Goal: Register for event/course

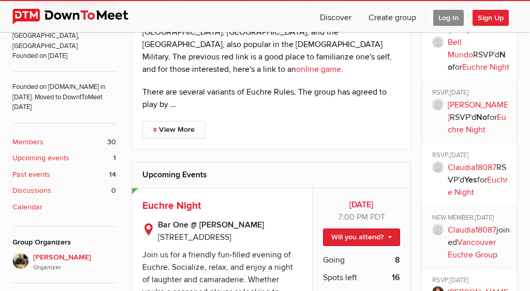
scroll to position [300, 0]
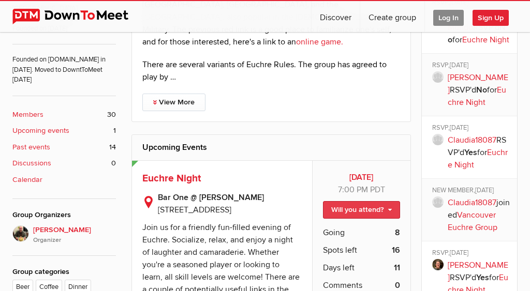
click at [360, 201] on link "Will you attend?" at bounding box center [361, 210] width 77 height 18
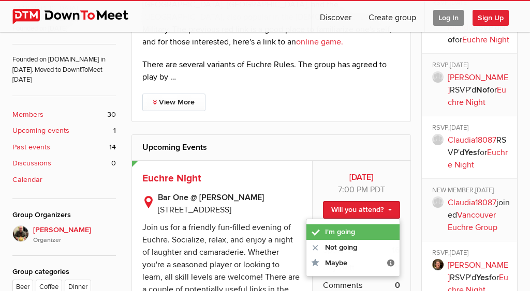
click at [343, 224] on link "I'm going" at bounding box center [352, 232] width 93 height 16
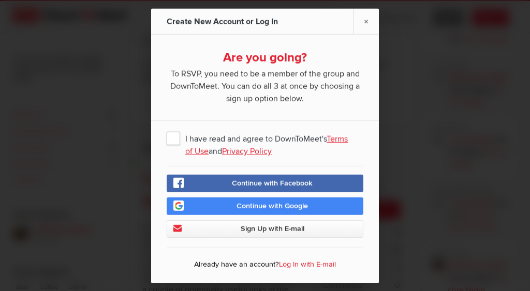
click at [176, 134] on span "I have read and agree to DownToMeet's Terms of Use and Privacy Policy" at bounding box center [265, 137] width 197 height 19
click at [0, 0] on input "I have read and agree to DownToMeet's Terms of Use and Privacy Policy" at bounding box center [0, 0] width 0 height 0
click at [247, 230] on span "Sign Up with E-mail" at bounding box center [272, 228] width 64 height 9
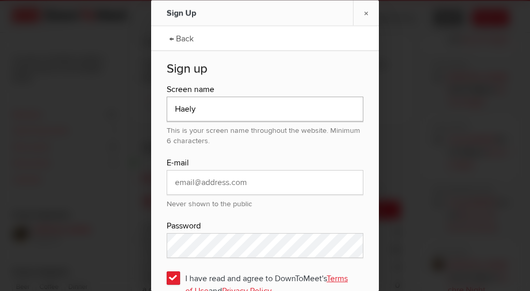
type input "Haely"
type input "[EMAIL_ADDRESS][DOMAIN_NAME]"
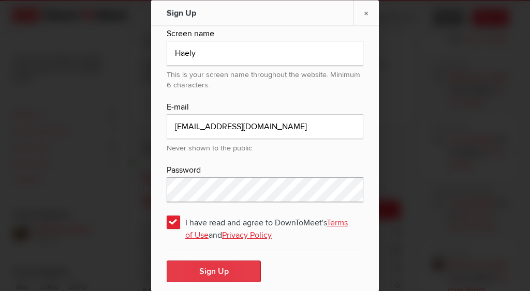
scroll to position [55, 0]
click at [192, 271] on button "Sign Up" at bounding box center [214, 272] width 94 height 22
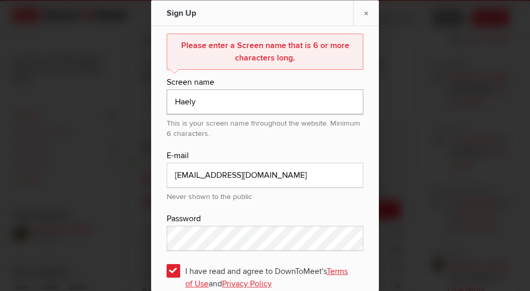
click at [202, 100] on input "Haely" at bounding box center [265, 101] width 197 height 25
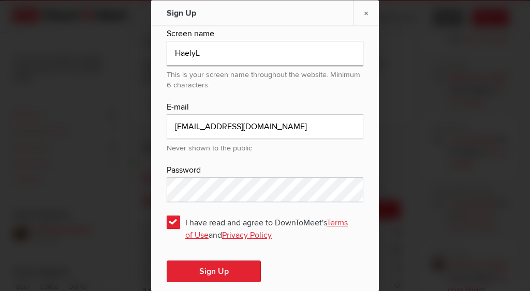
scroll to position [104, 0]
click at [208, 273] on button "Sign Up" at bounding box center [214, 272] width 94 height 22
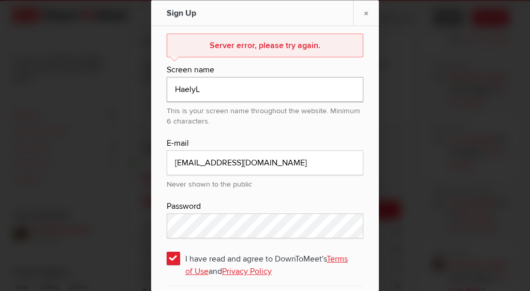
click at [202, 92] on input "HaelyL" at bounding box center [265, 89] width 197 height 25
type input "HaelyL"
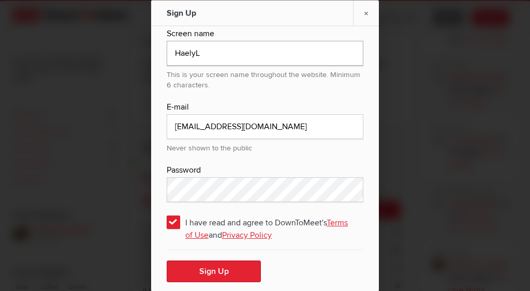
scroll to position [92, 0]
click at [219, 267] on button "Sign Up" at bounding box center [214, 272] width 94 height 22
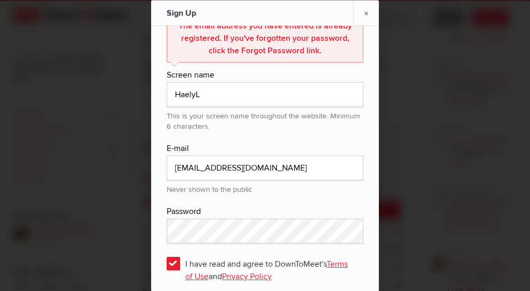
scroll to position [76, 0]
click at [364, 10] on link "×" at bounding box center [366, 12] width 26 height 25
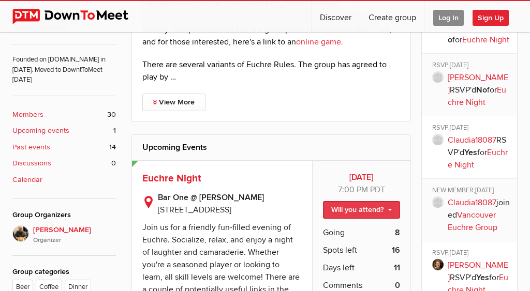
click at [340, 201] on link "Will you attend?" at bounding box center [361, 210] width 77 height 18
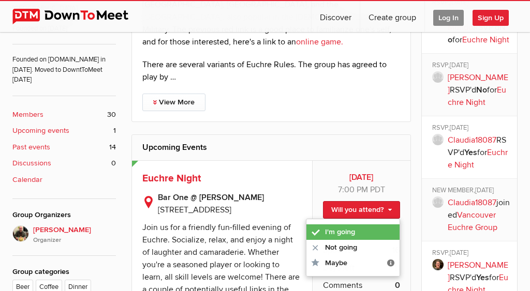
click at [332, 224] on link "I'm going" at bounding box center [352, 232] width 93 height 16
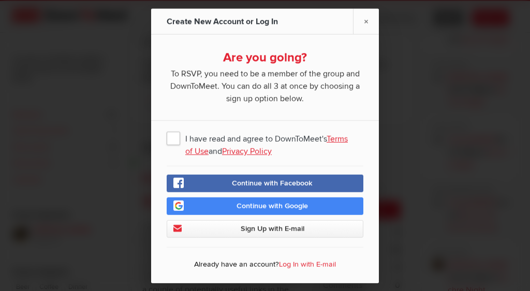
click at [308, 262] on link "Log In with E-mail" at bounding box center [307, 264] width 57 height 9
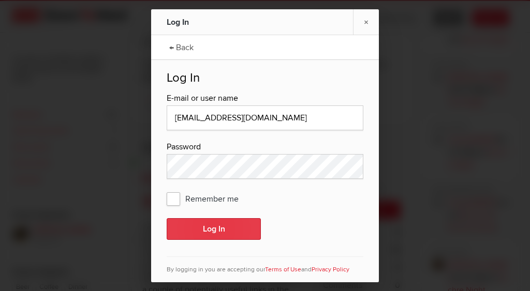
type input "[EMAIL_ADDRESS][DOMAIN_NAME]"
click at [218, 226] on button "Log In" at bounding box center [214, 229] width 94 height 22
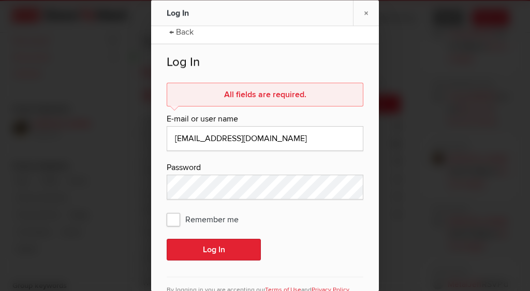
scroll to position [408, 0]
